Goal: Navigation & Orientation: Find specific page/section

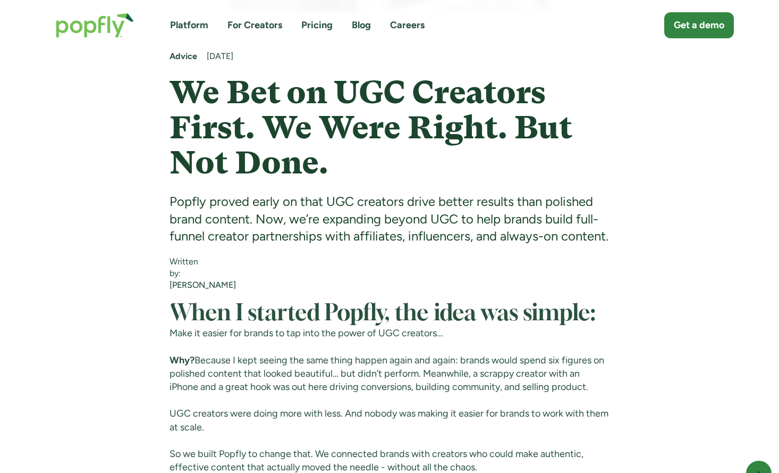
scroll to position [399, 0]
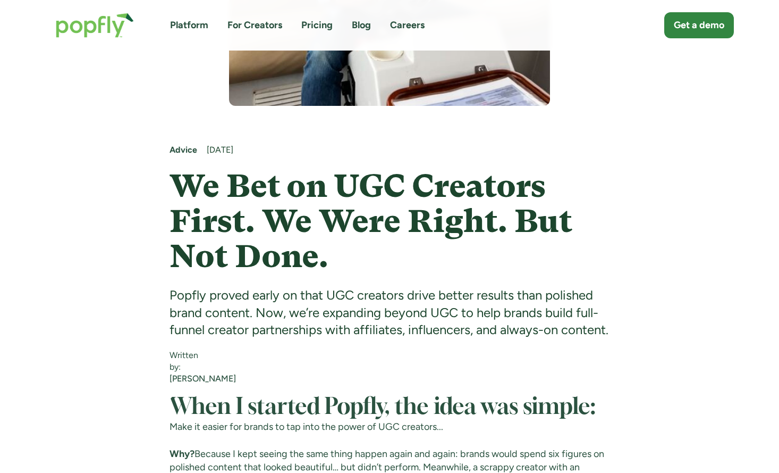
click at [93, 28] on img "home" at bounding box center [94, 25] width 99 height 46
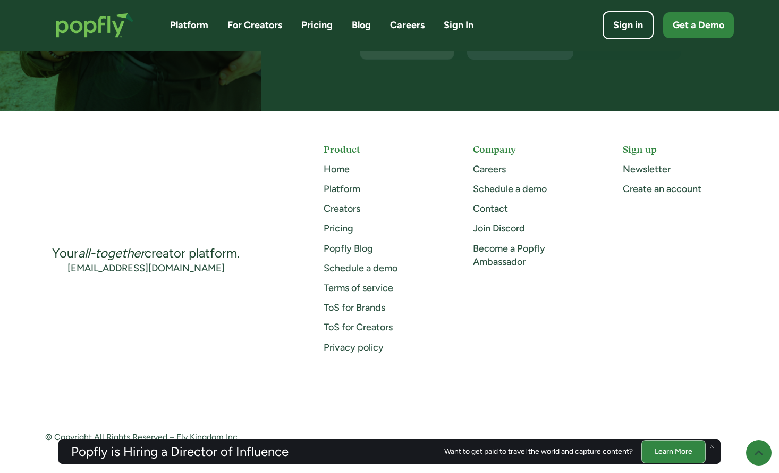
scroll to position [2823, 0]
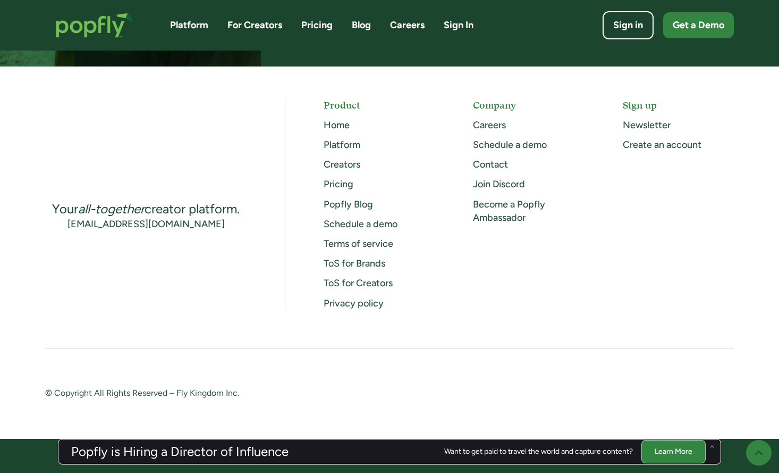
click at [358, 283] on link "ToS for Creators" at bounding box center [358, 283] width 69 height 12
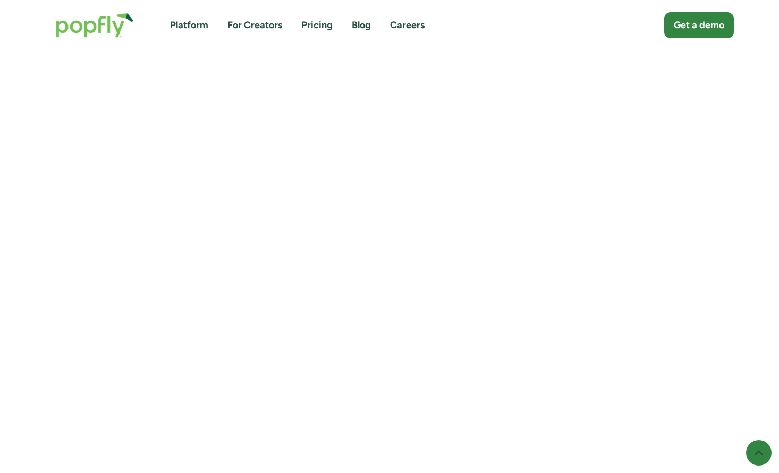
click at [247, 25] on link "For Creators" at bounding box center [255, 25] width 55 height 13
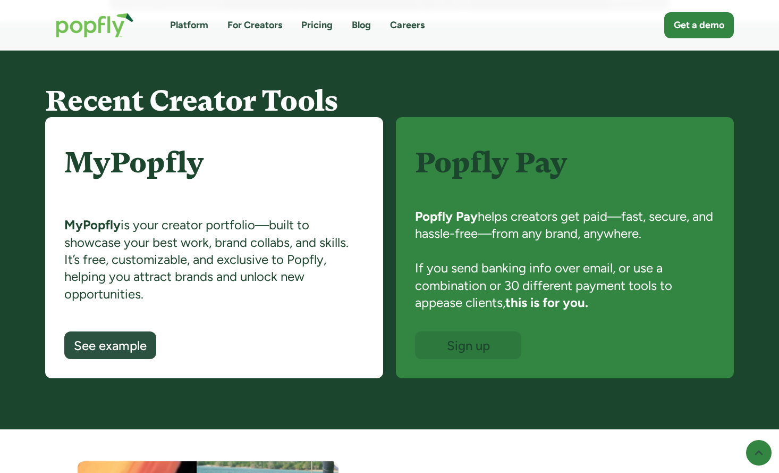
scroll to position [683, 0]
